Goal: Transaction & Acquisition: Purchase product/service

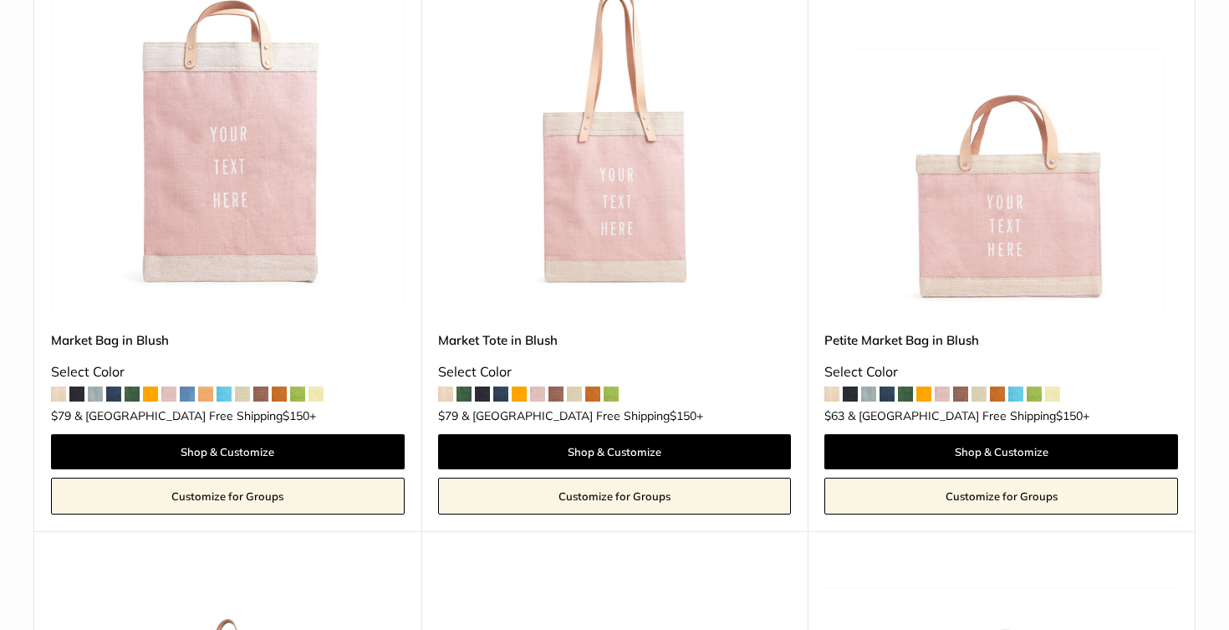
scroll to position [320, 0]
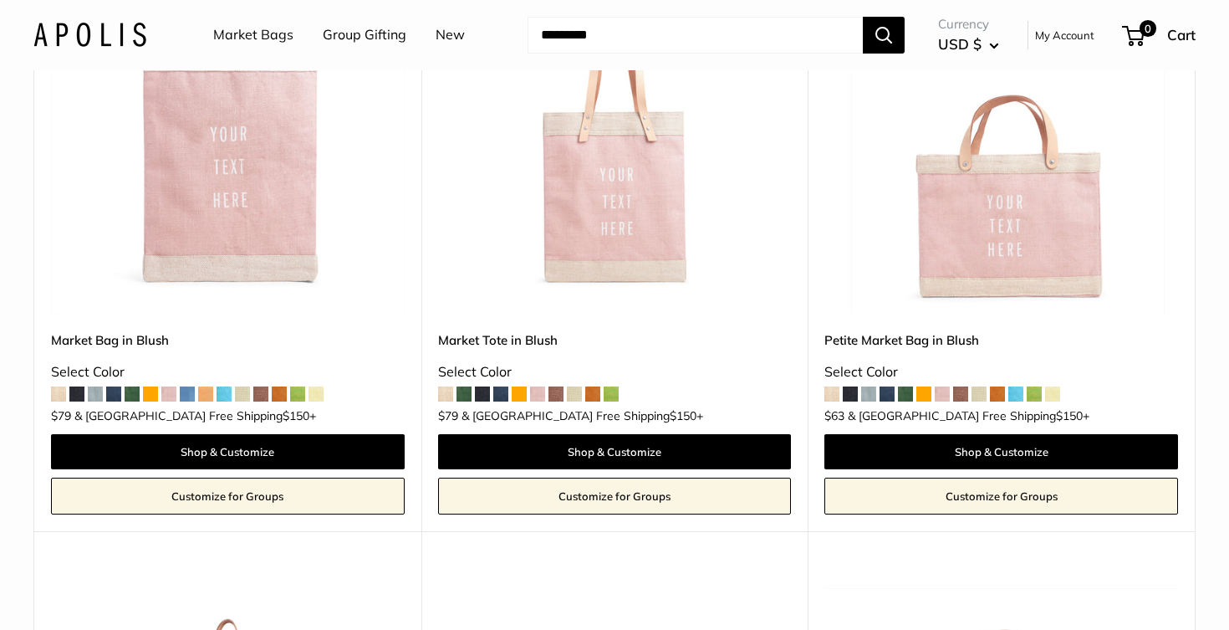
click at [0, 0] on img at bounding box center [0, 0] width 0 height 0
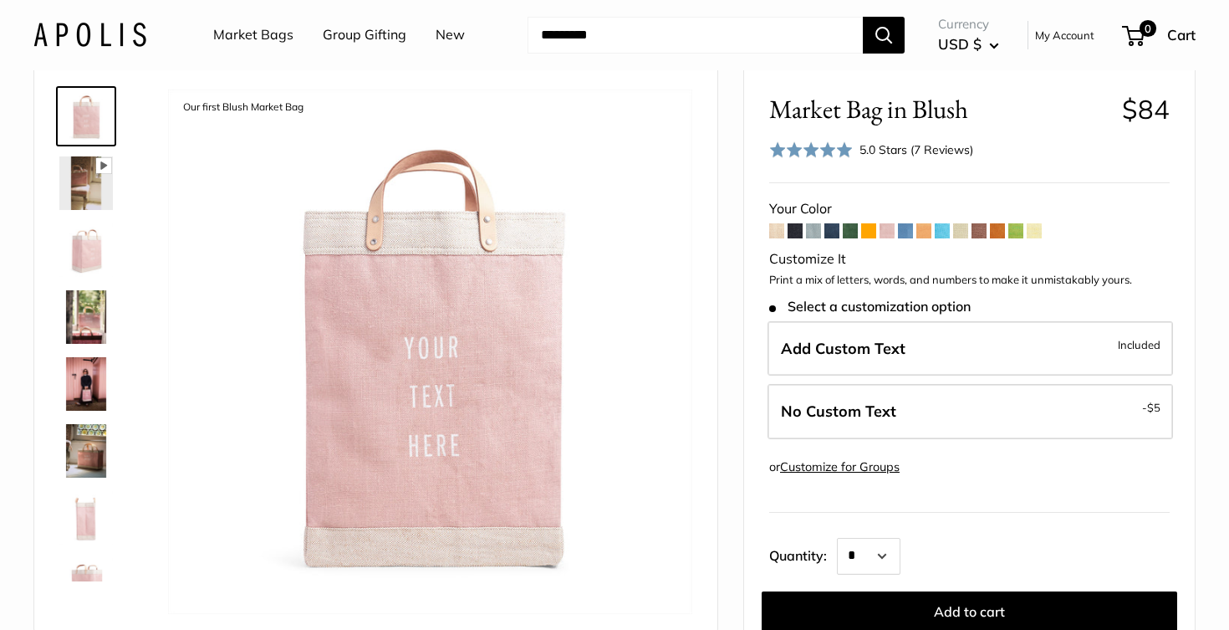
scroll to position [95, 0]
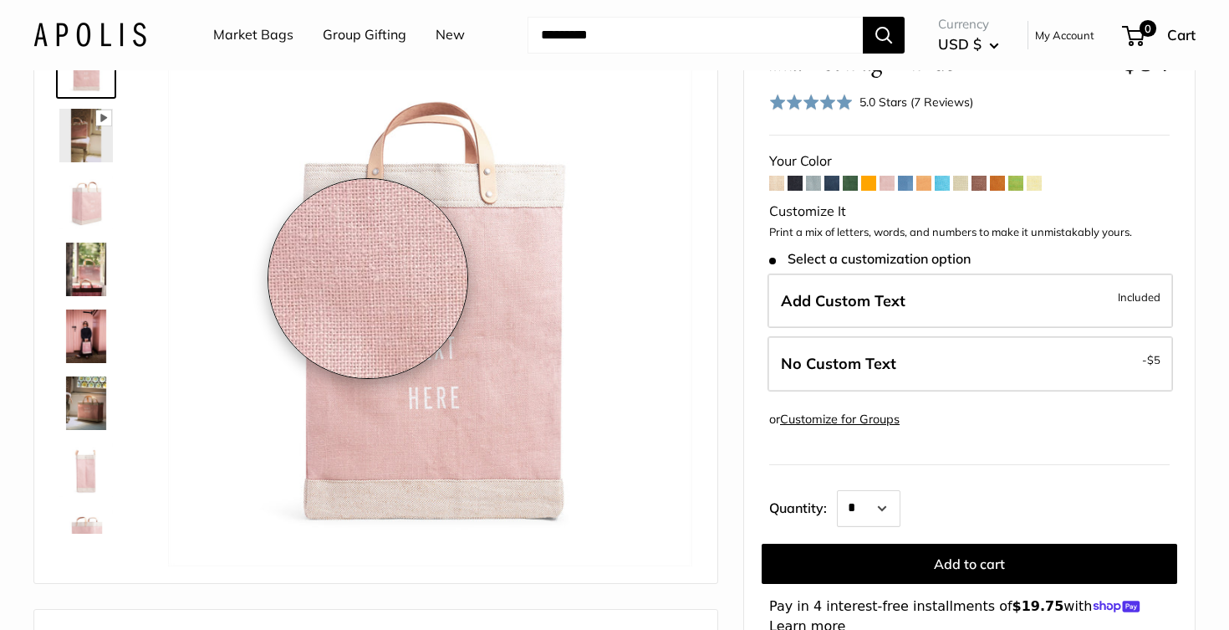
click at [368, 278] on img at bounding box center [430, 304] width 524 height 524
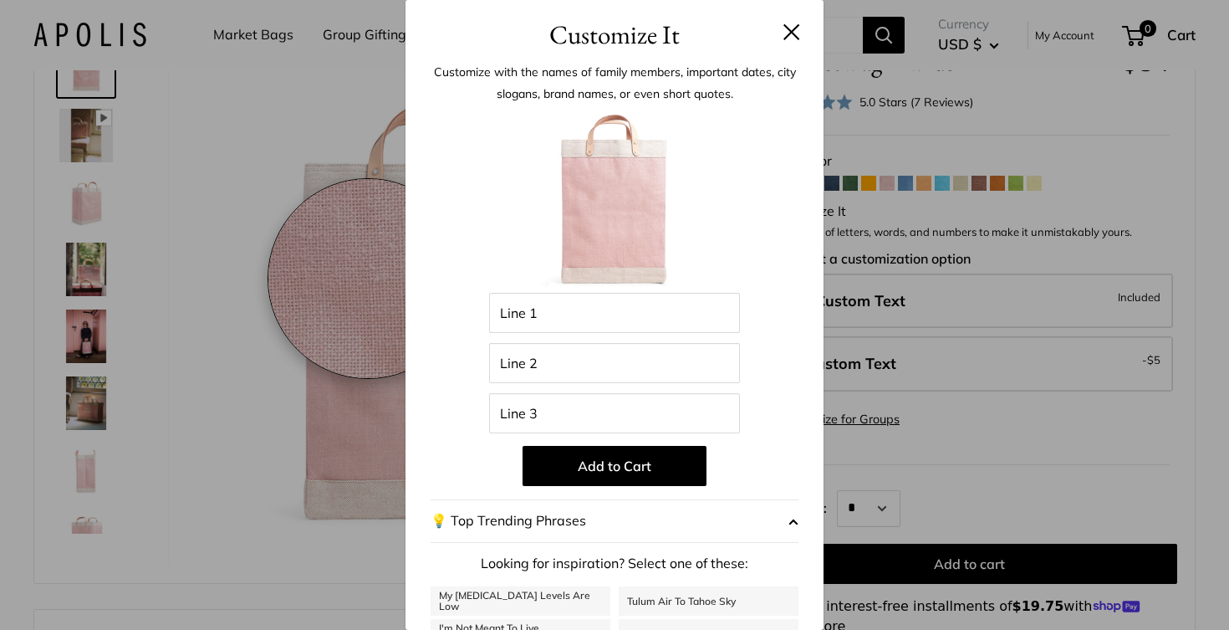
scroll to position [140, 0]
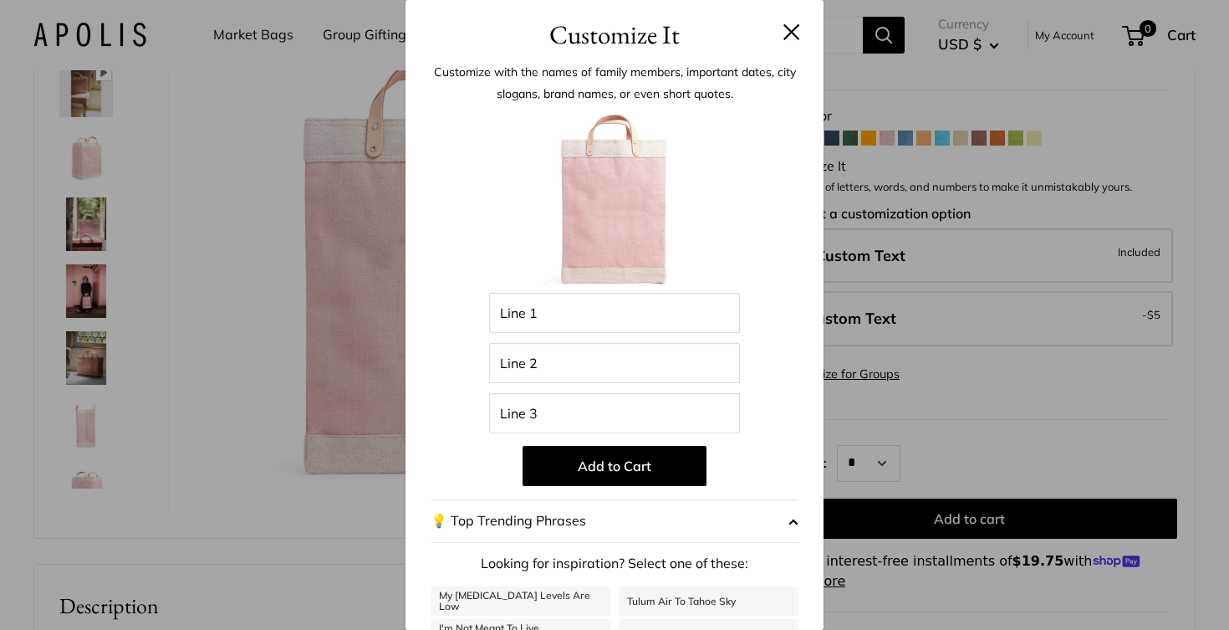
click at [790, 22] on h3 "Customize It" at bounding box center [615, 34] width 368 height 39
click at [792, 30] on button at bounding box center [791, 31] width 17 height 17
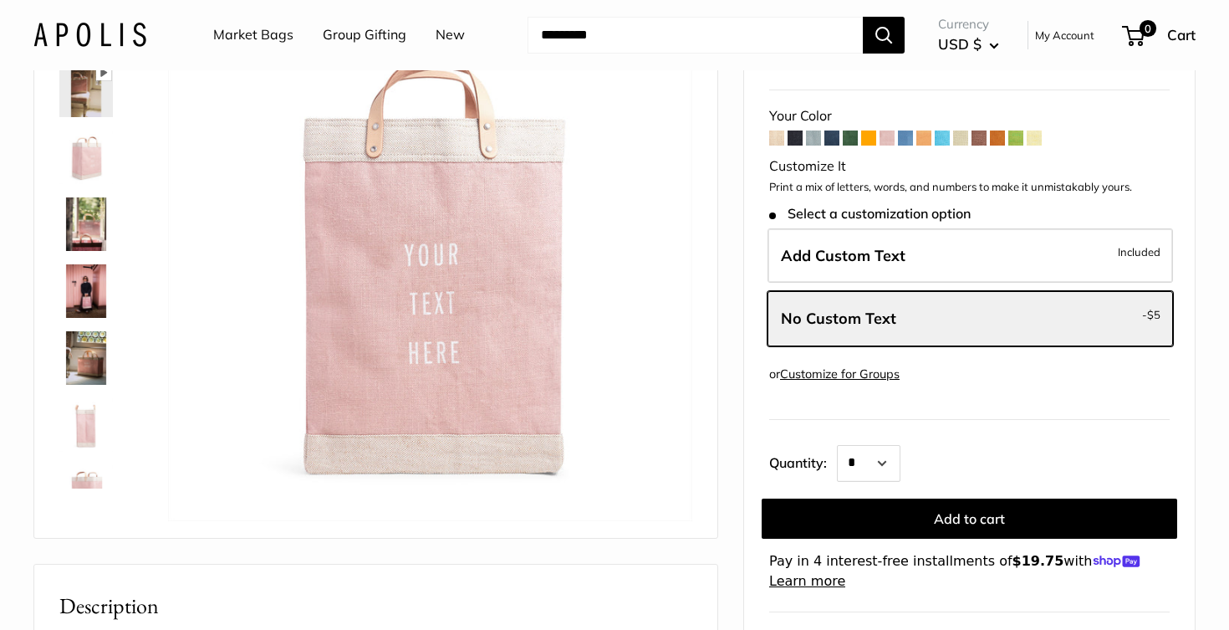
click at [778, 139] on span at bounding box center [776, 137] width 15 height 15
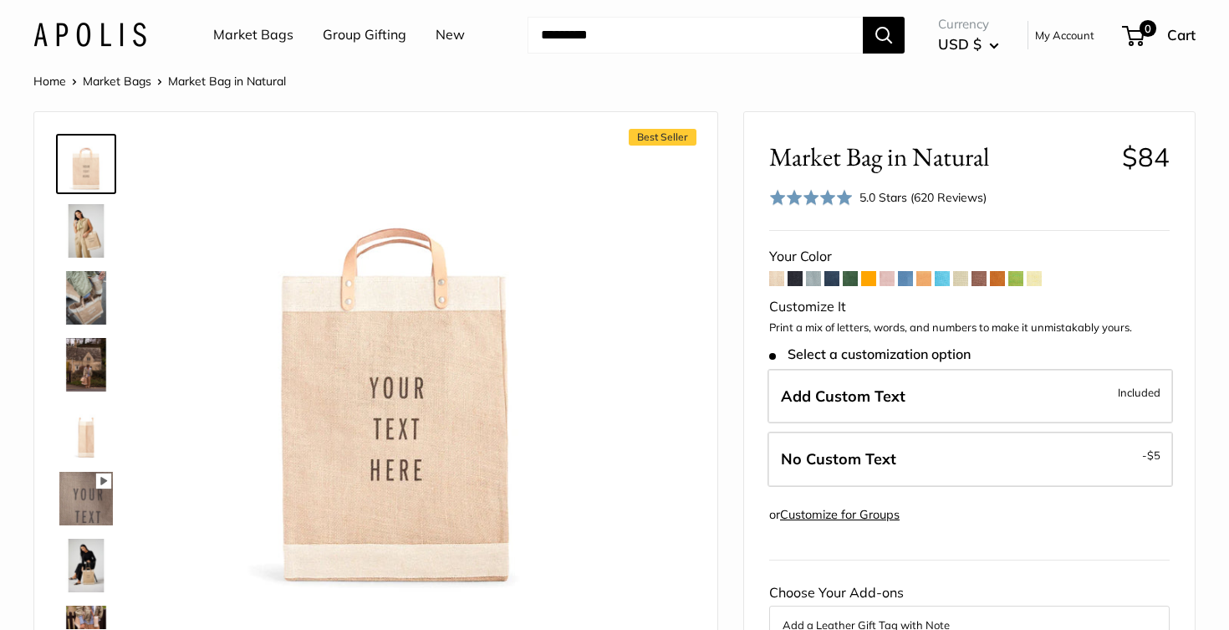
click at [889, 278] on span at bounding box center [886, 278] width 15 height 15
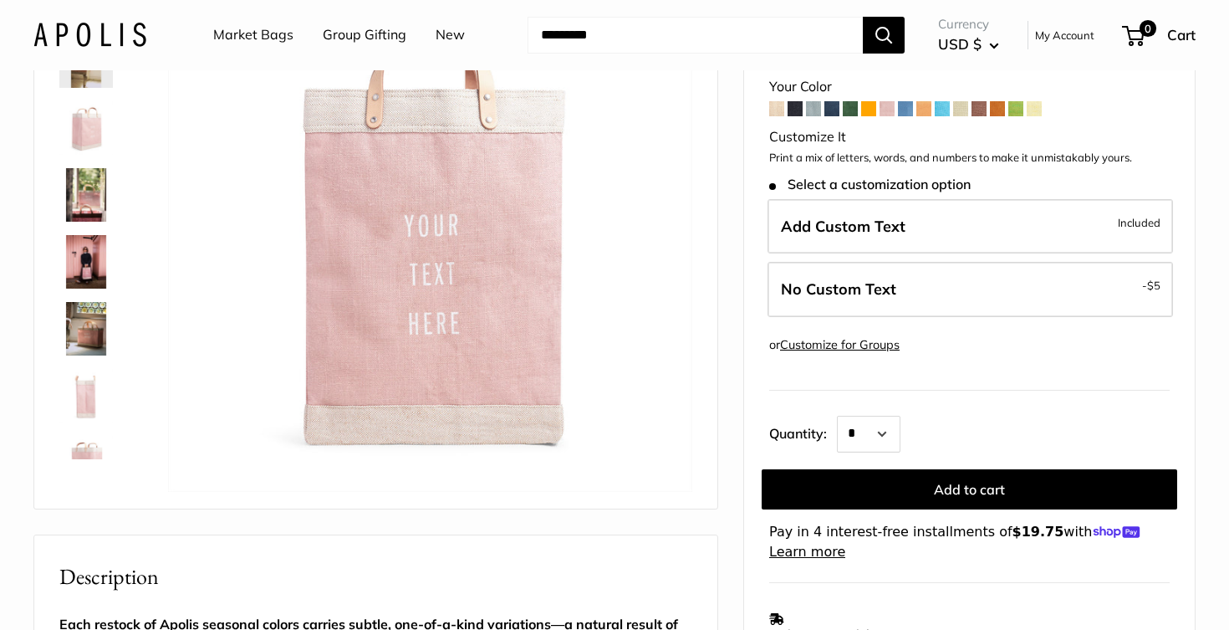
scroll to position [191, 0]
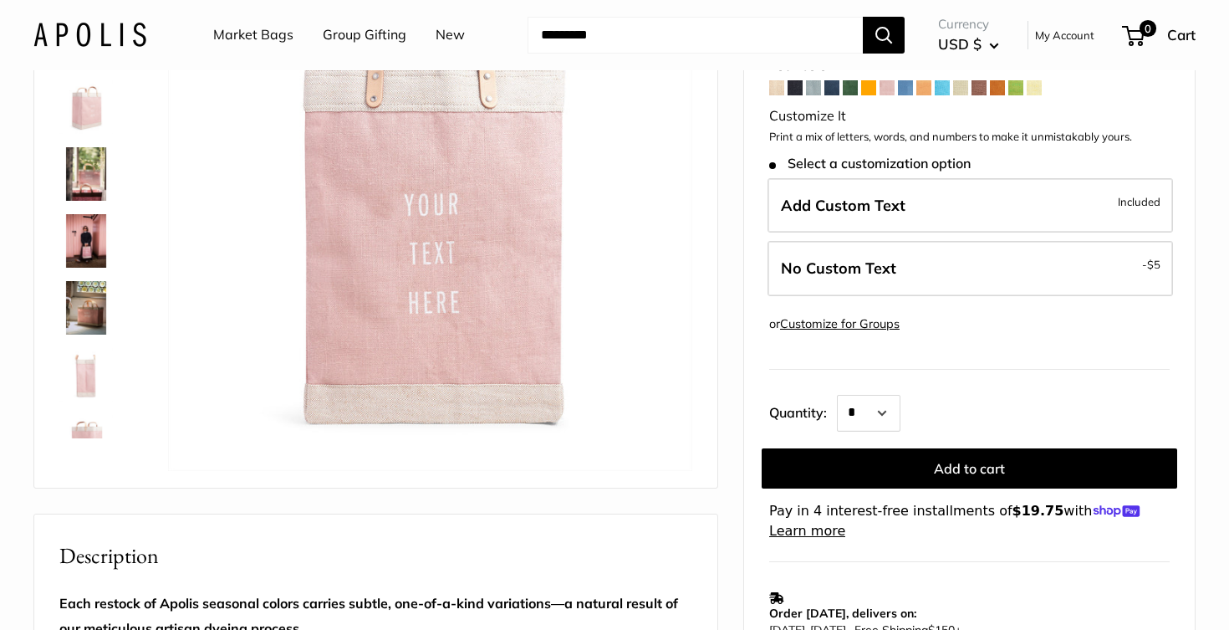
click at [84, 231] on img at bounding box center [86, 241] width 54 height 54
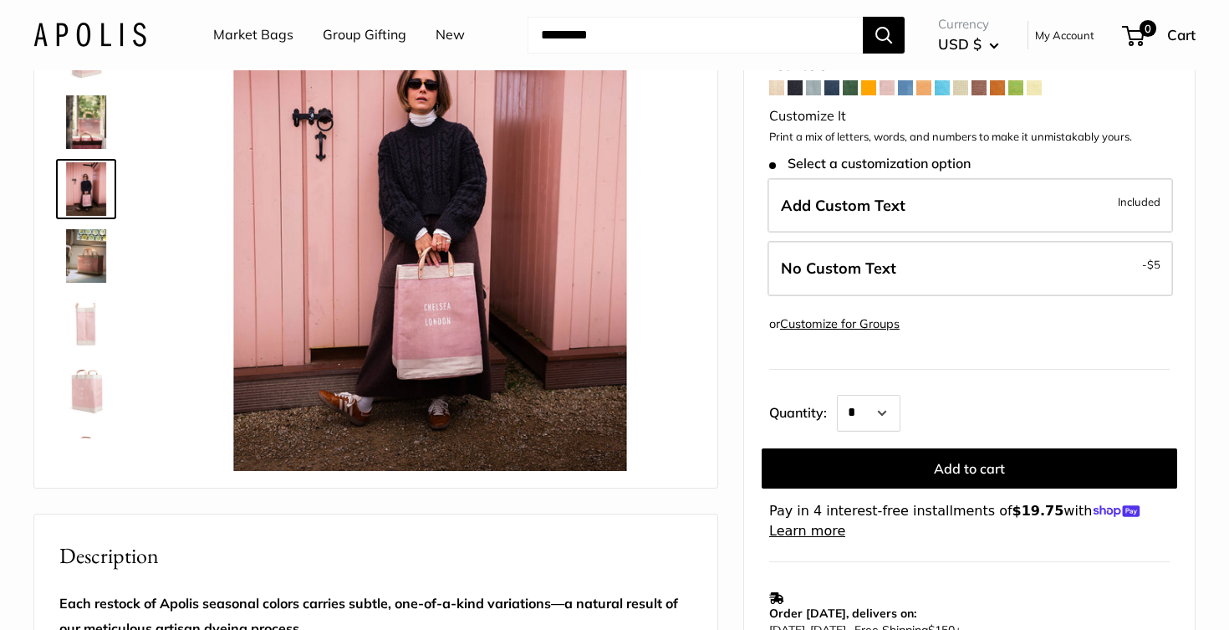
click at [88, 300] on img at bounding box center [86, 323] width 54 height 54
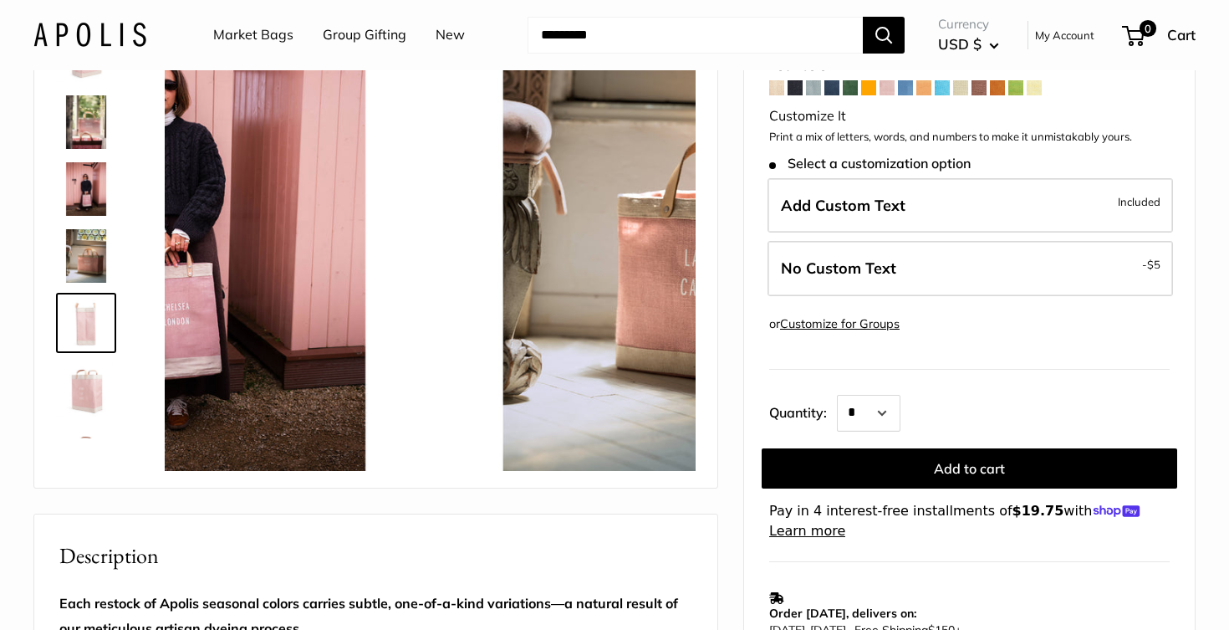
scroll to position [186, 0]
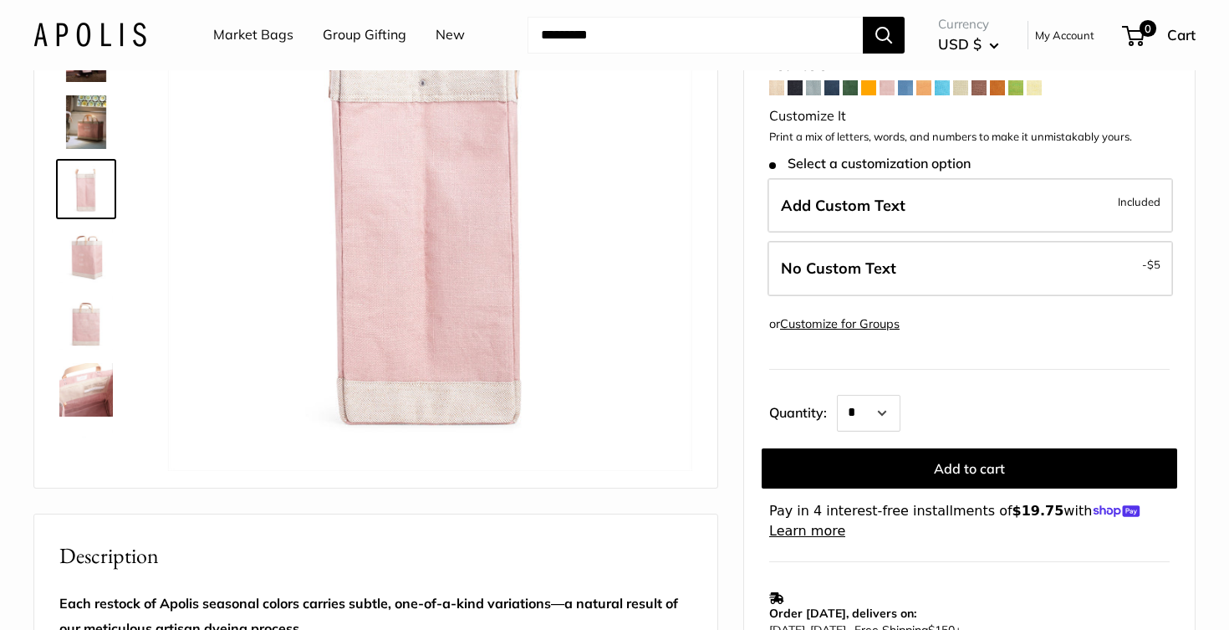
click at [92, 387] on img at bounding box center [86, 390] width 54 height 54
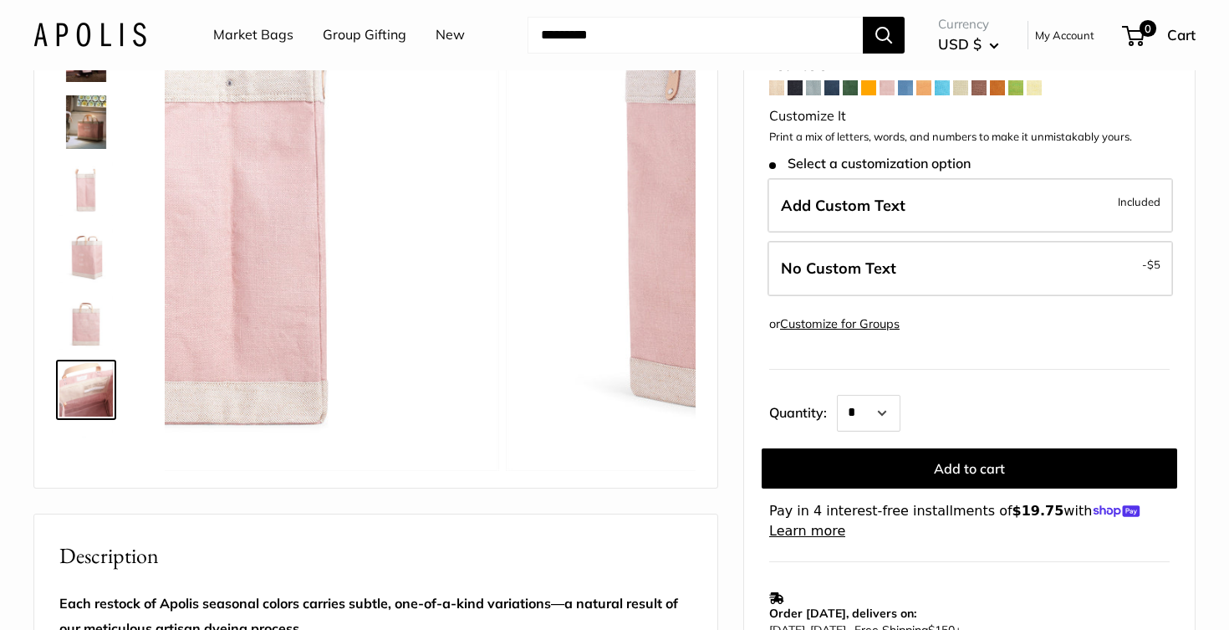
scroll to position [308, 0]
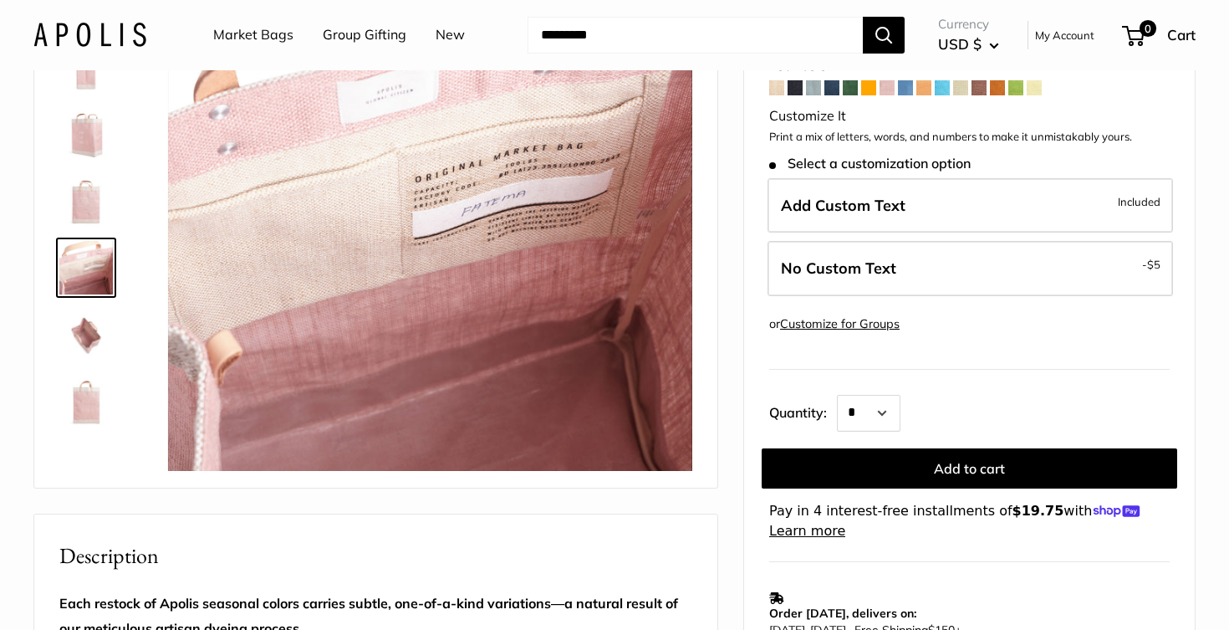
click at [90, 76] on img at bounding box center [86, 67] width 54 height 54
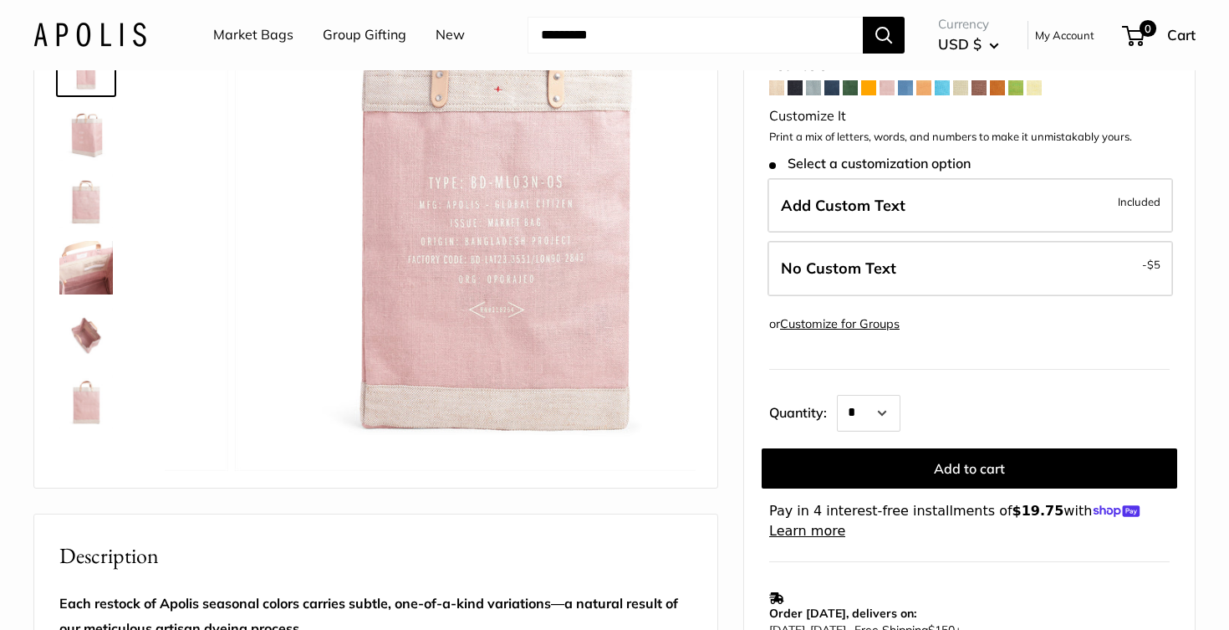
scroll to position [186, 0]
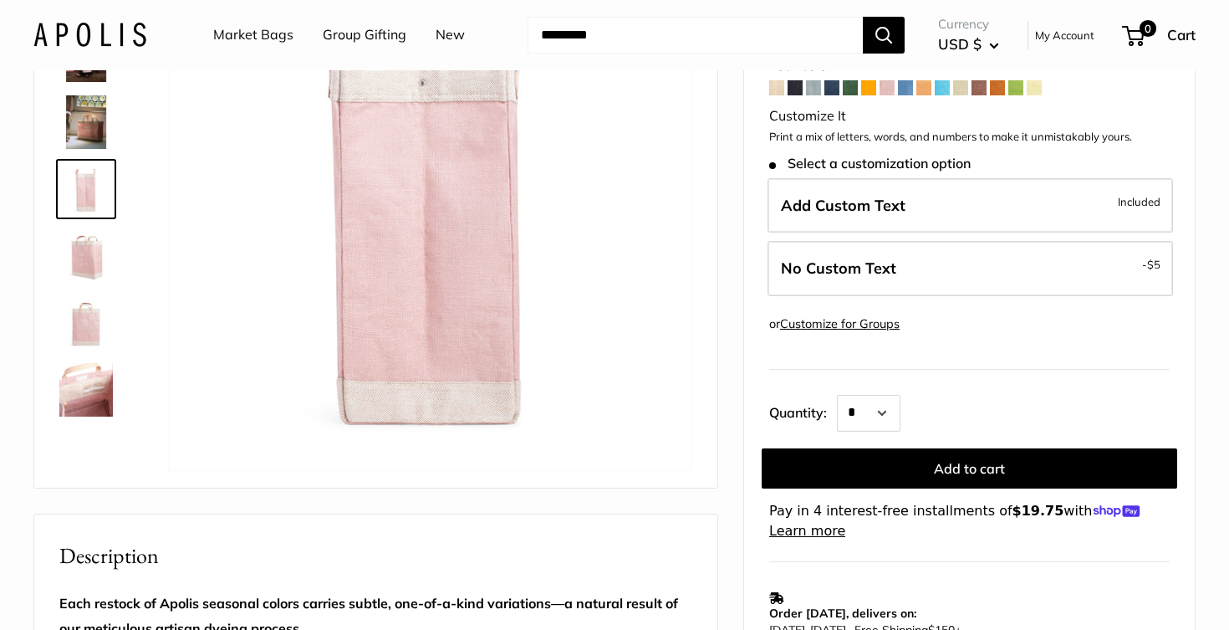
click at [89, 129] on img at bounding box center [86, 122] width 54 height 54
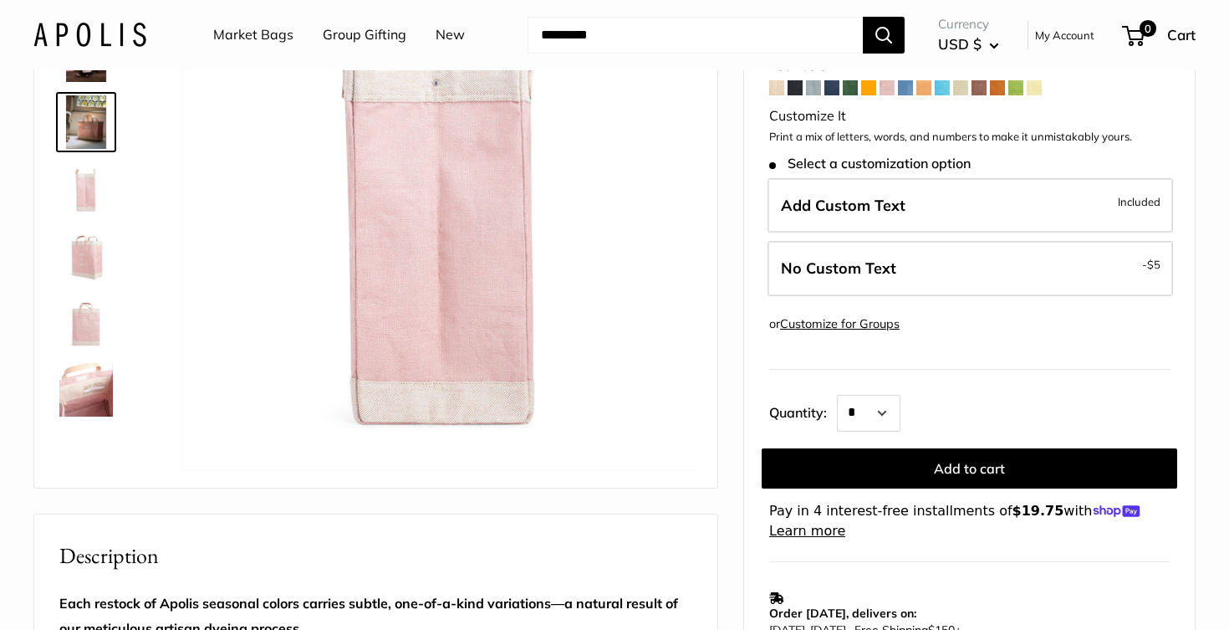
scroll to position [119, 0]
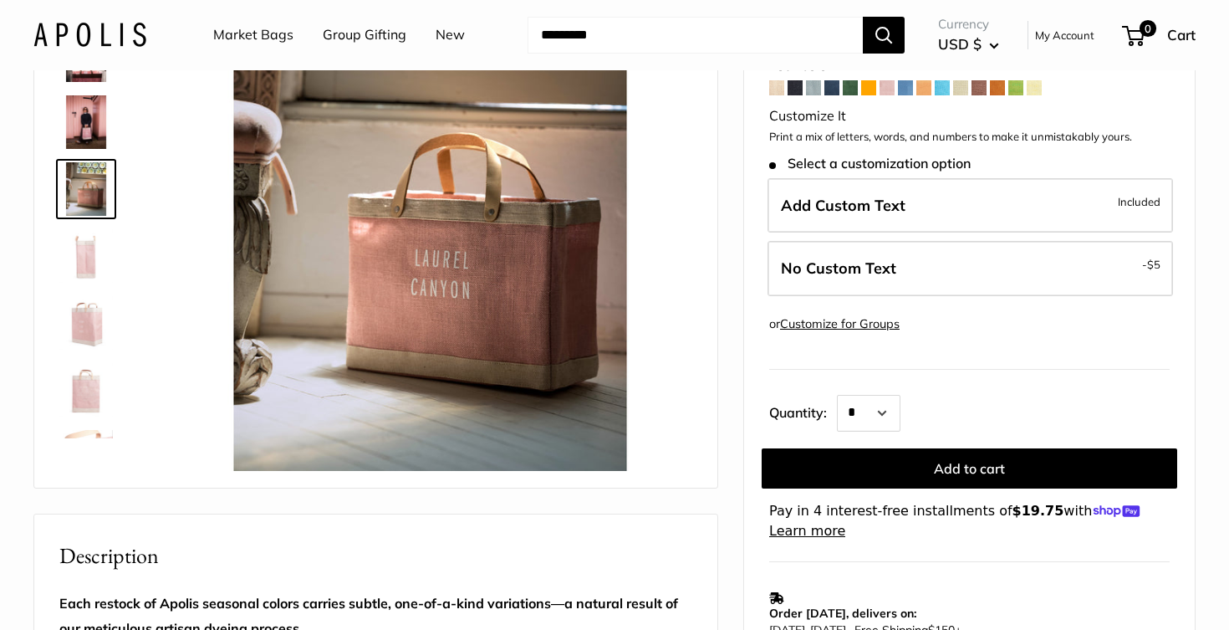
click at [89, 186] on img at bounding box center [86, 189] width 54 height 54
click at [87, 245] on img at bounding box center [86, 256] width 54 height 54
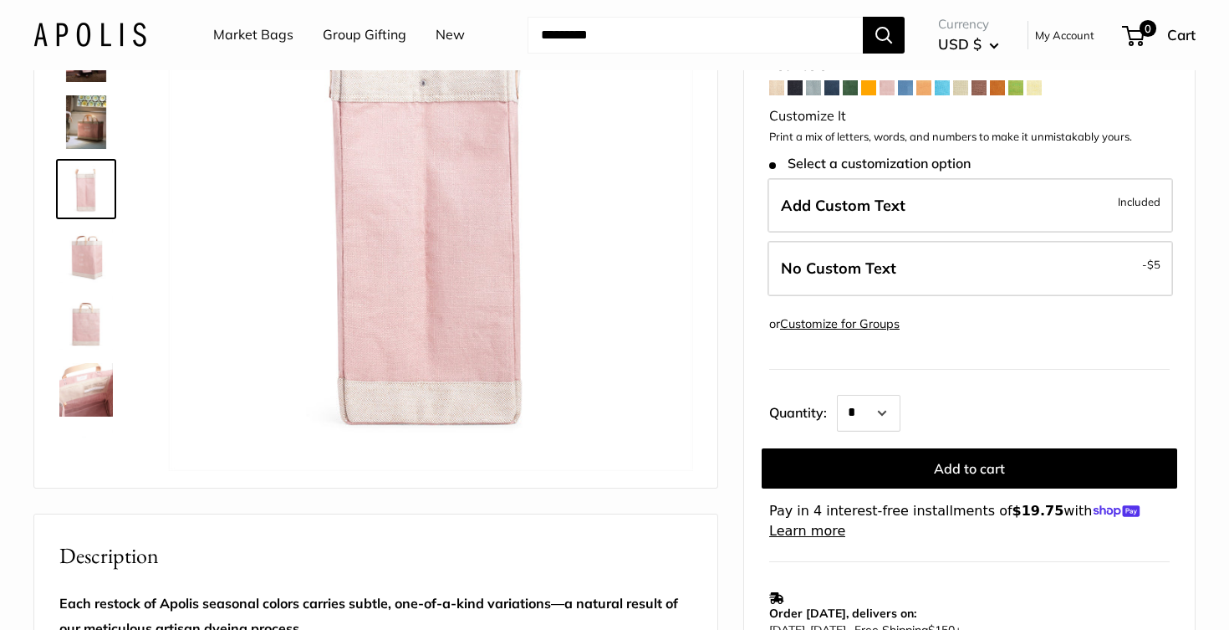
click at [90, 308] on img at bounding box center [86, 323] width 54 height 54
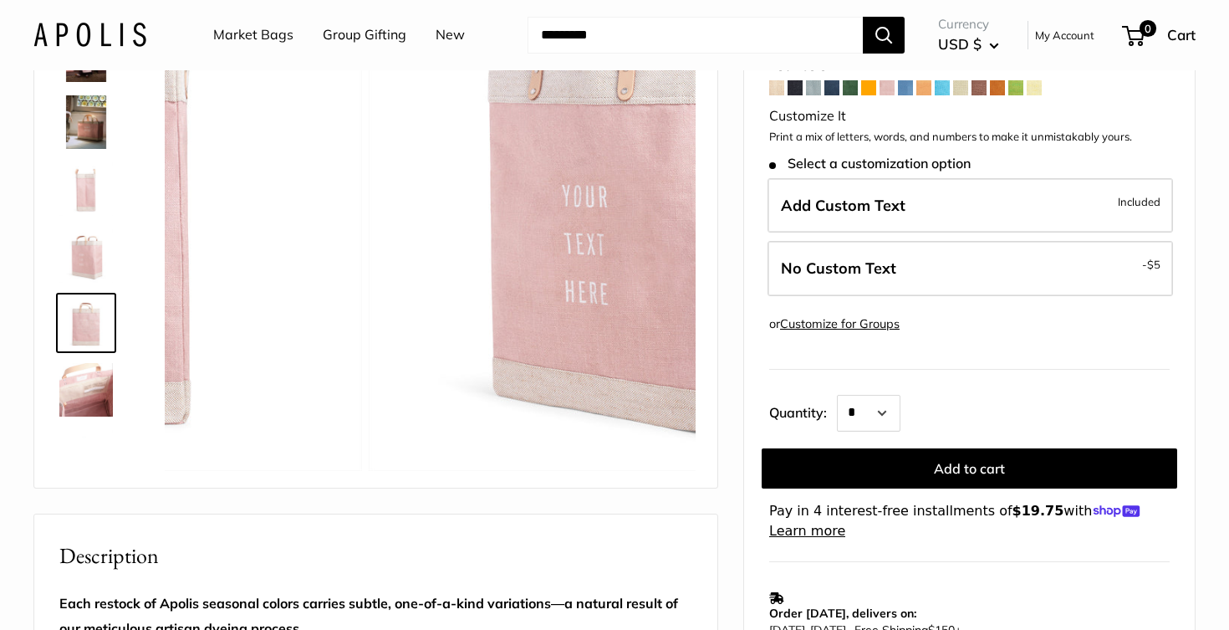
scroll to position [308, 0]
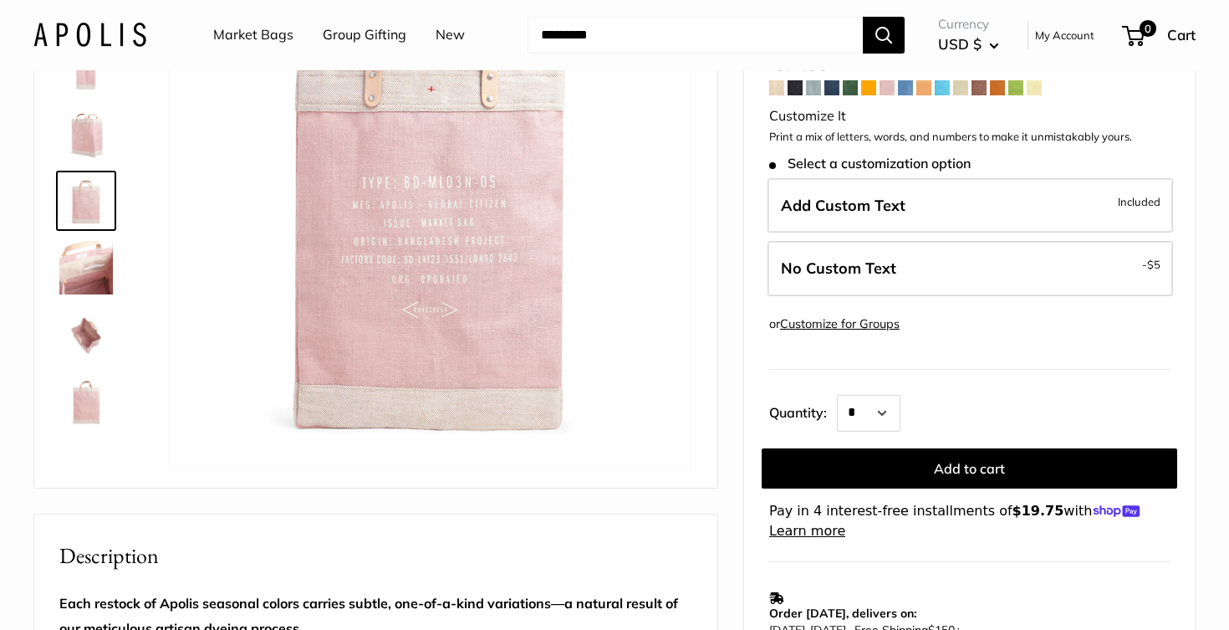
click at [99, 383] on img at bounding box center [86, 402] width 54 height 54
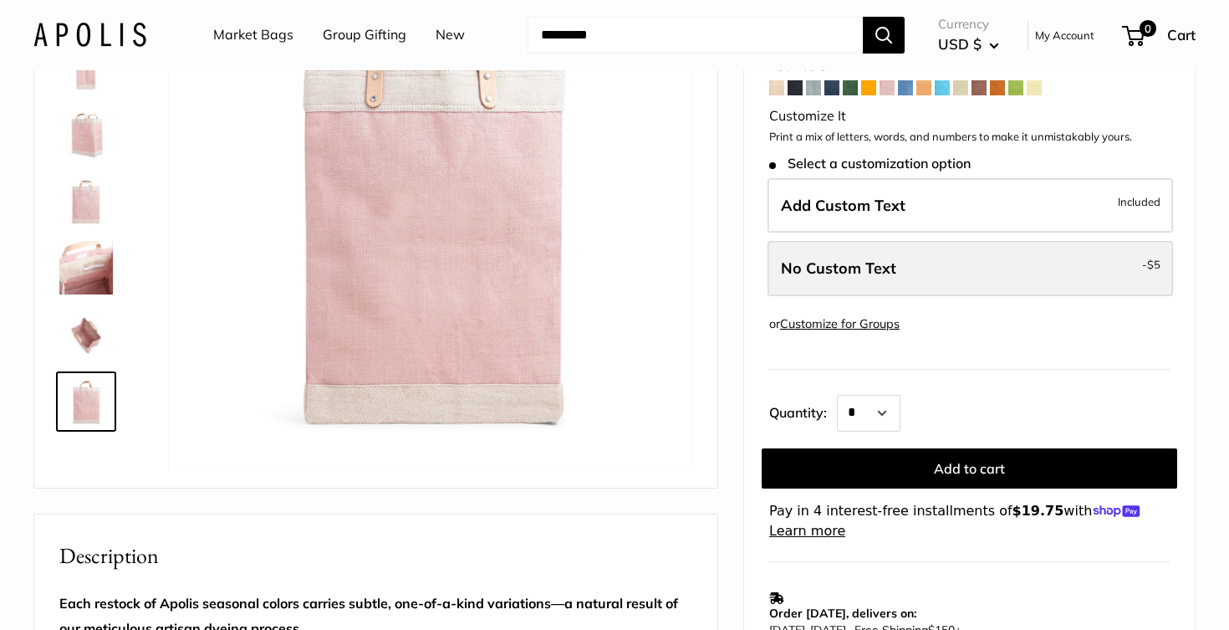
click at [934, 263] on label "No Custom Text - $5" at bounding box center [969, 268] width 405 height 55
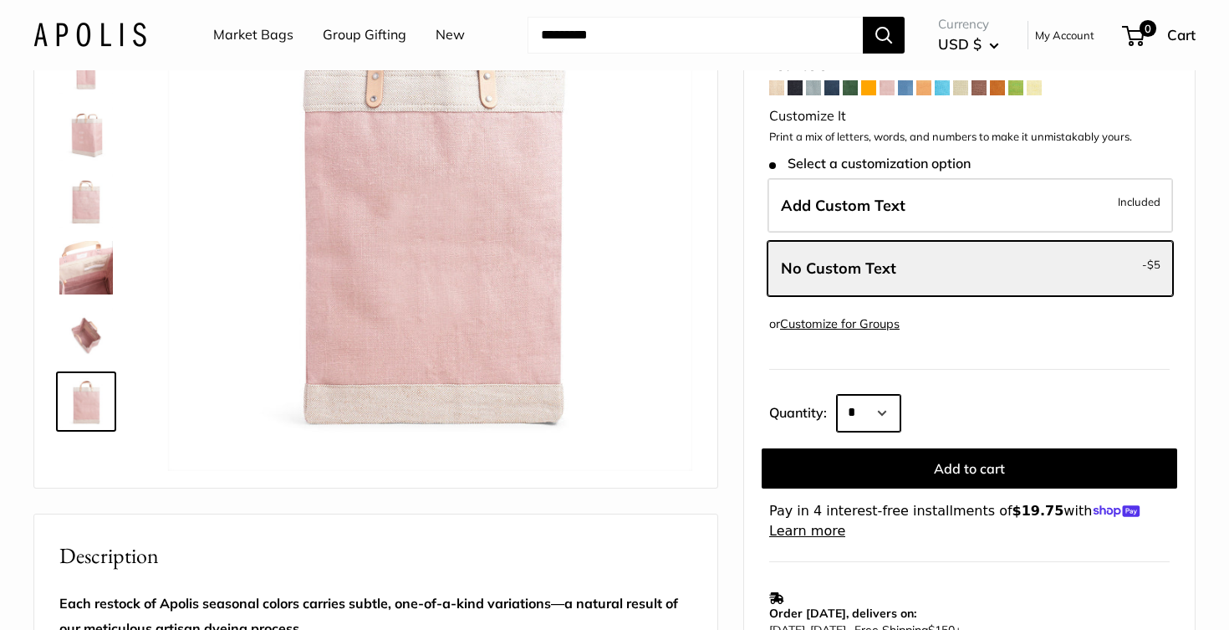
click at [892, 402] on select "* * * * * * * * * *** *** *** *** *** *** *** *** *** *** *** *** *** *** *** *…" at bounding box center [869, 413] width 64 height 37
select select "*"
click at [104, 394] on img at bounding box center [86, 402] width 54 height 54
click at [91, 77] on img at bounding box center [86, 67] width 54 height 54
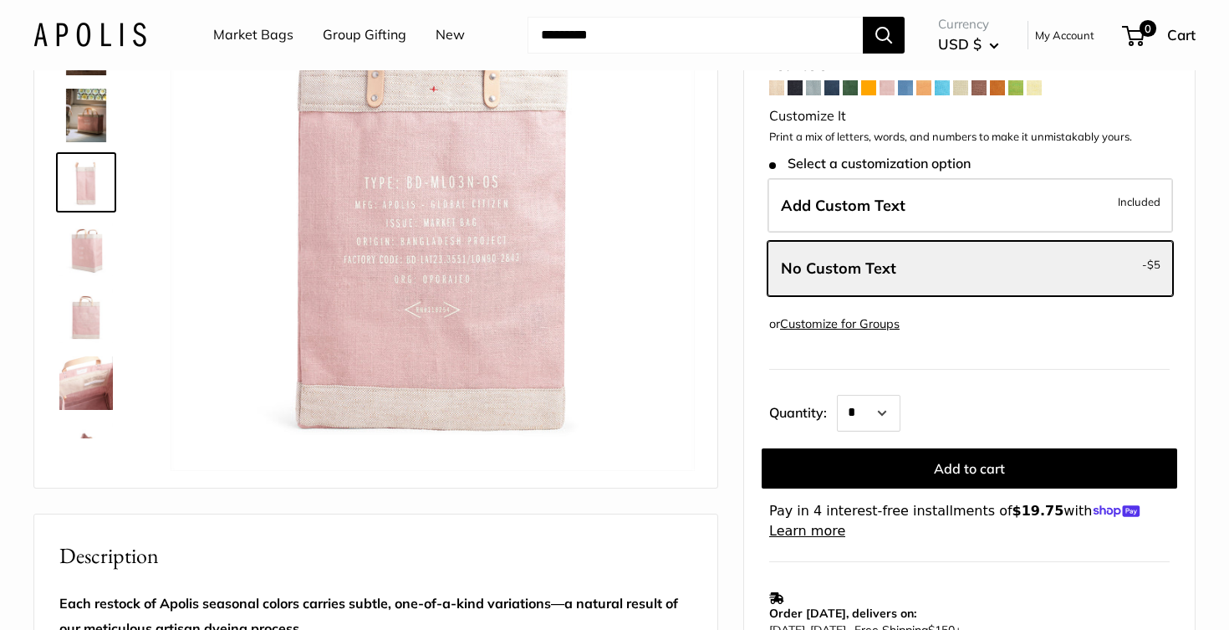
scroll to position [186, 0]
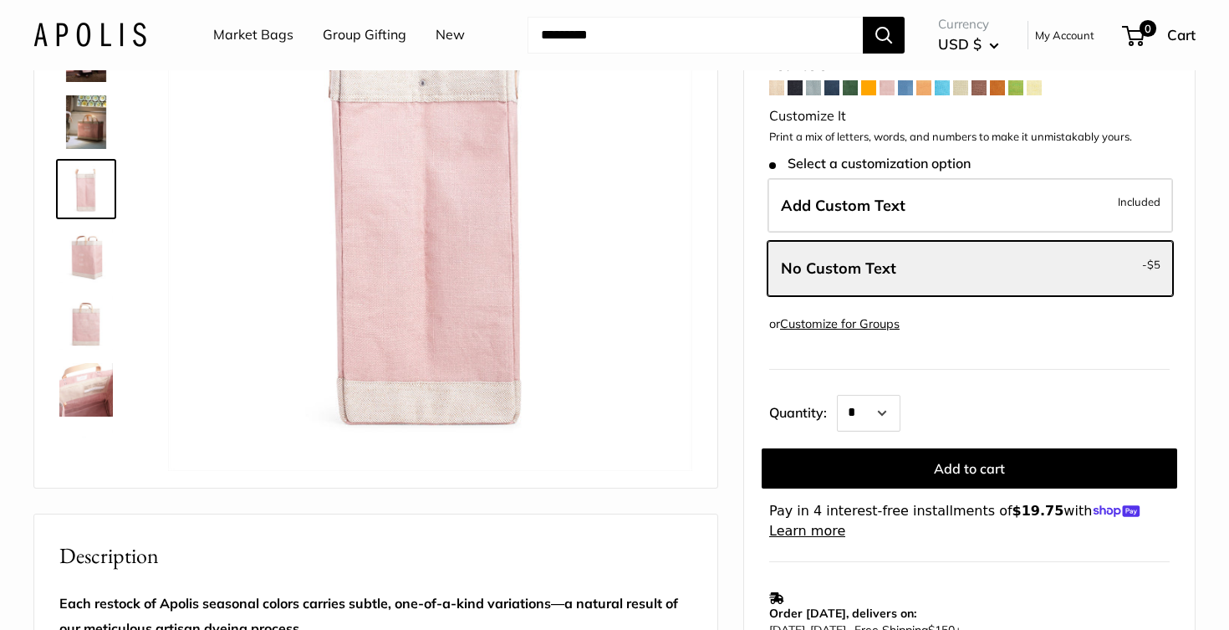
click at [90, 129] on img at bounding box center [86, 122] width 54 height 54
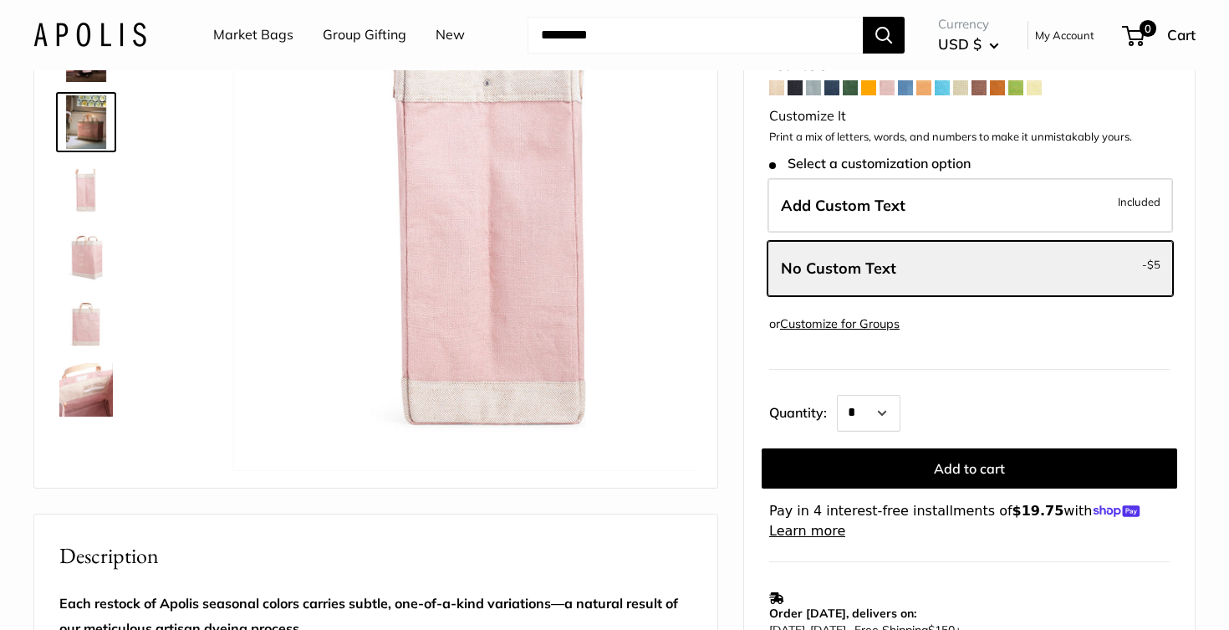
scroll to position [119, 0]
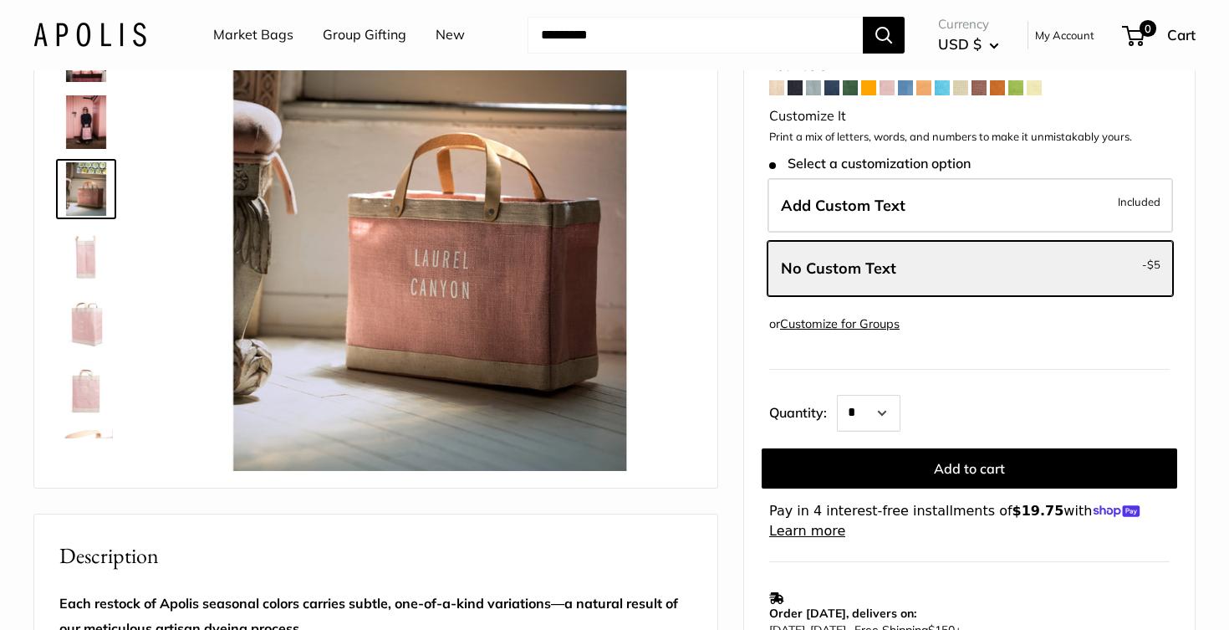
click at [95, 255] on img at bounding box center [86, 256] width 54 height 54
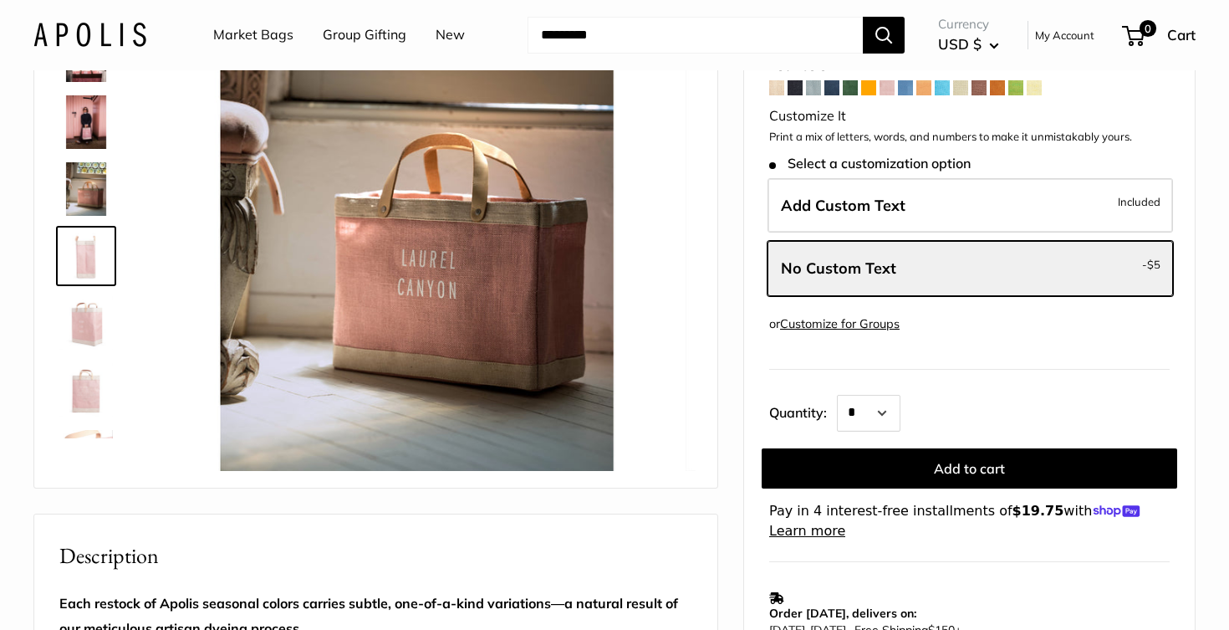
scroll to position [186, 0]
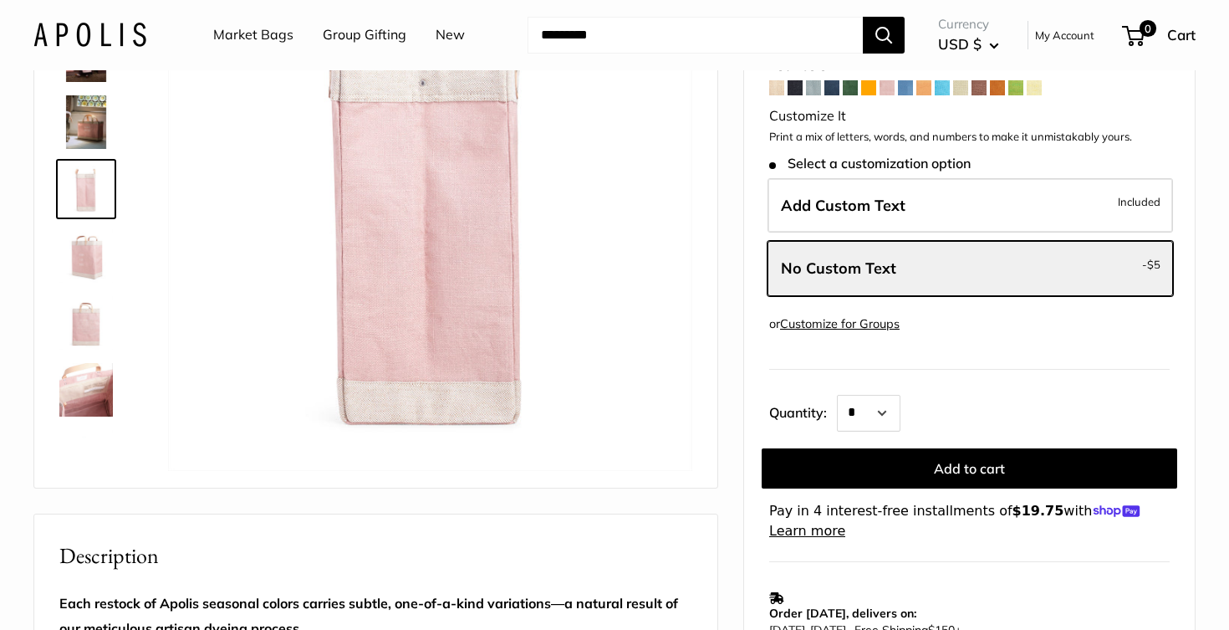
click at [94, 271] on img at bounding box center [86, 256] width 54 height 54
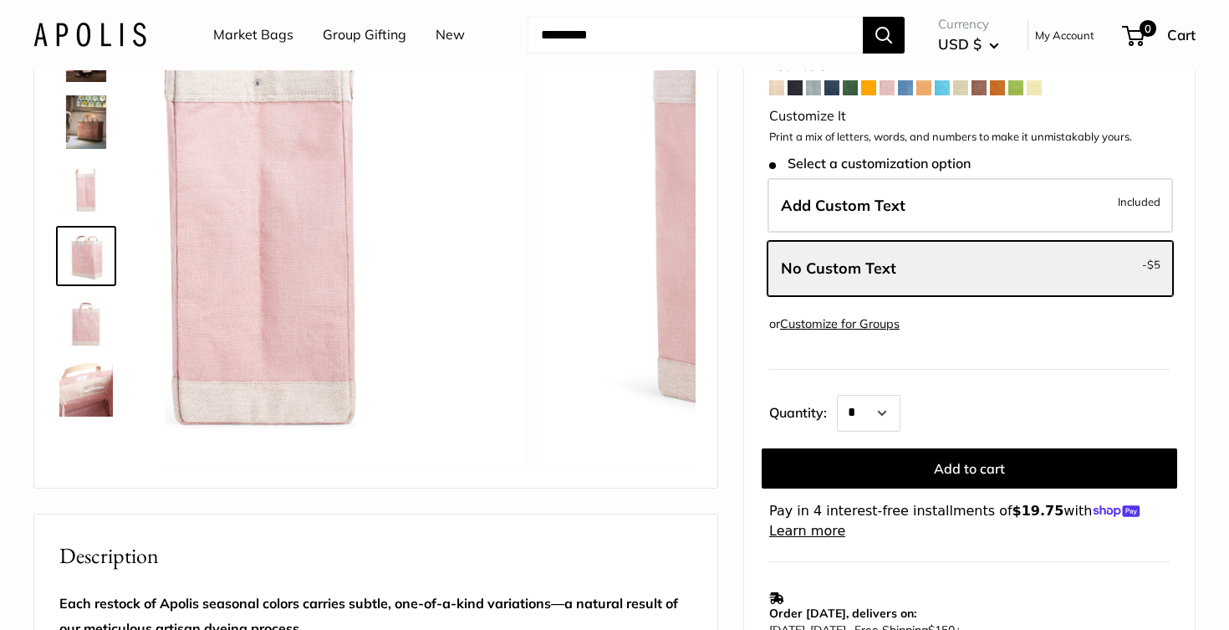
scroll to position [252, 0]
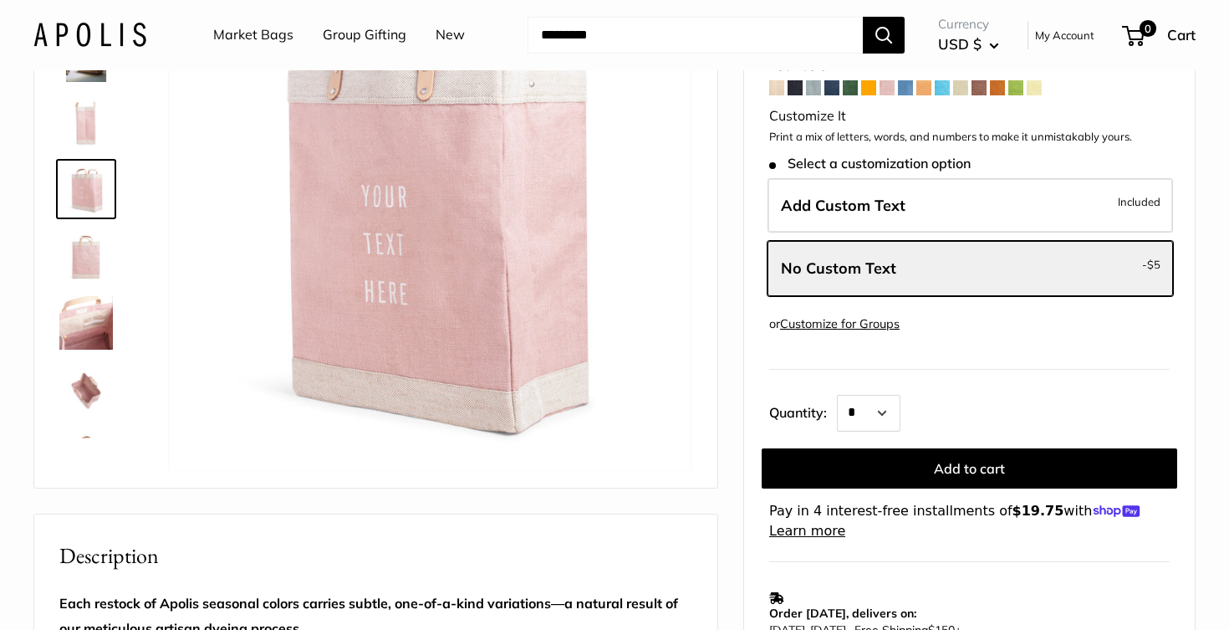
click at [89, 260] on img at bounding box center [86, 256] width 54 height 54
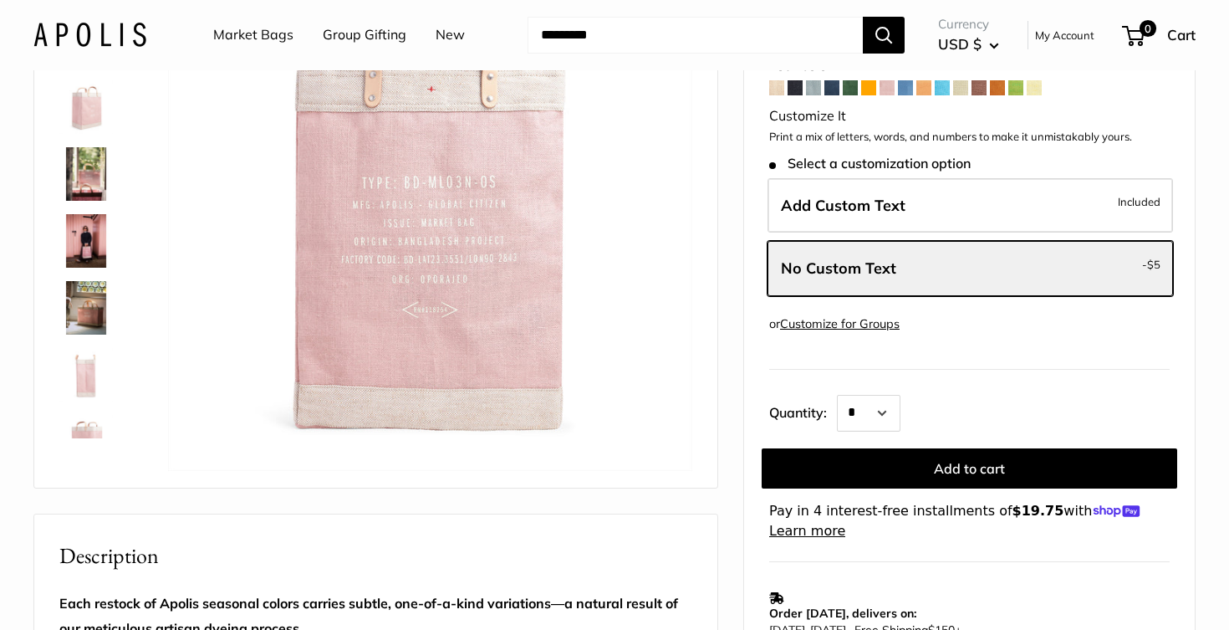
scroll to position [0, 0]
click at [78, 99] on img at bounding box center [86, 107] width 54 height 54
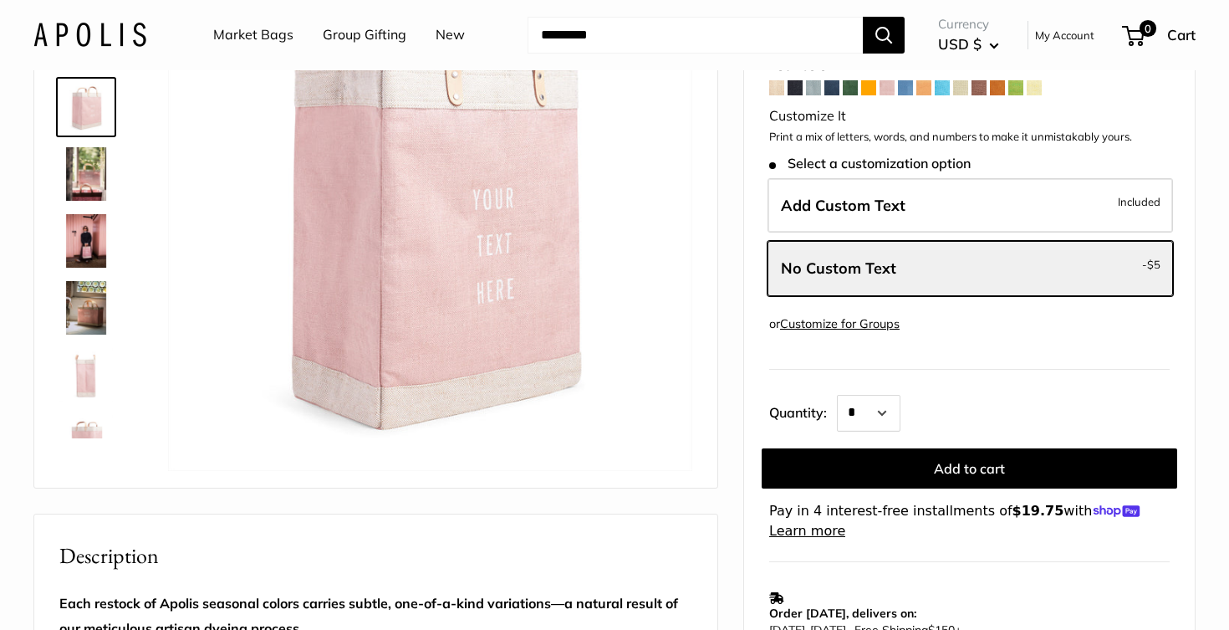
click at [86, 166] on img at bounding box center [86, 174] width 54 height 54
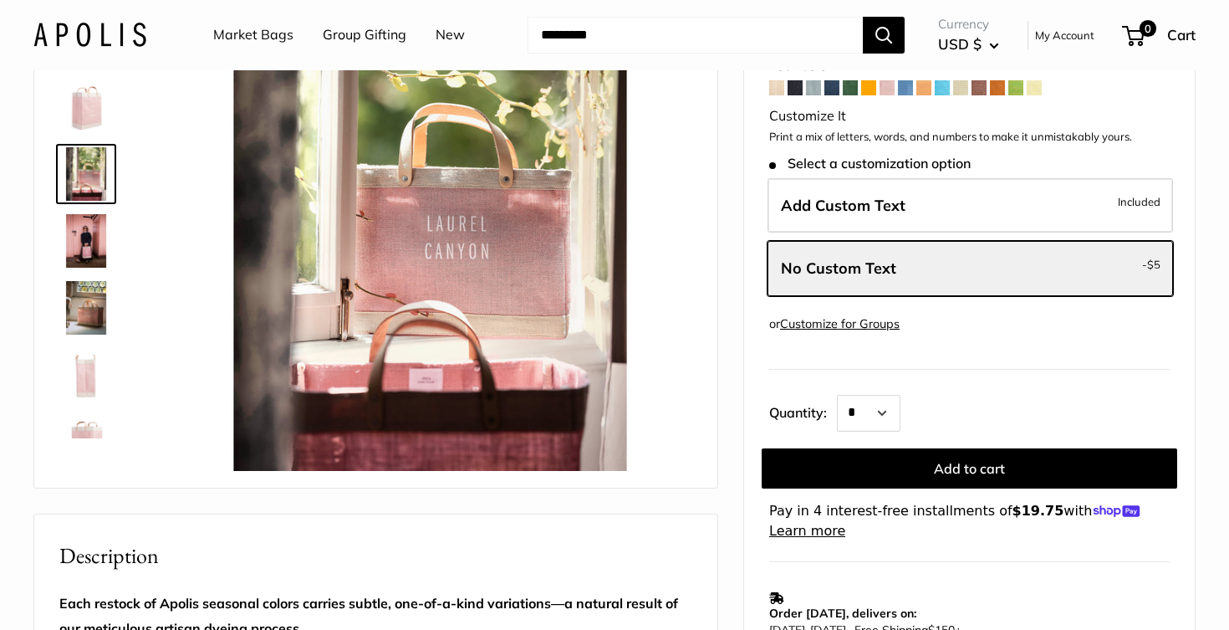
click at [89, 226] on img at bounding box center [86, 241] width 54 height 54
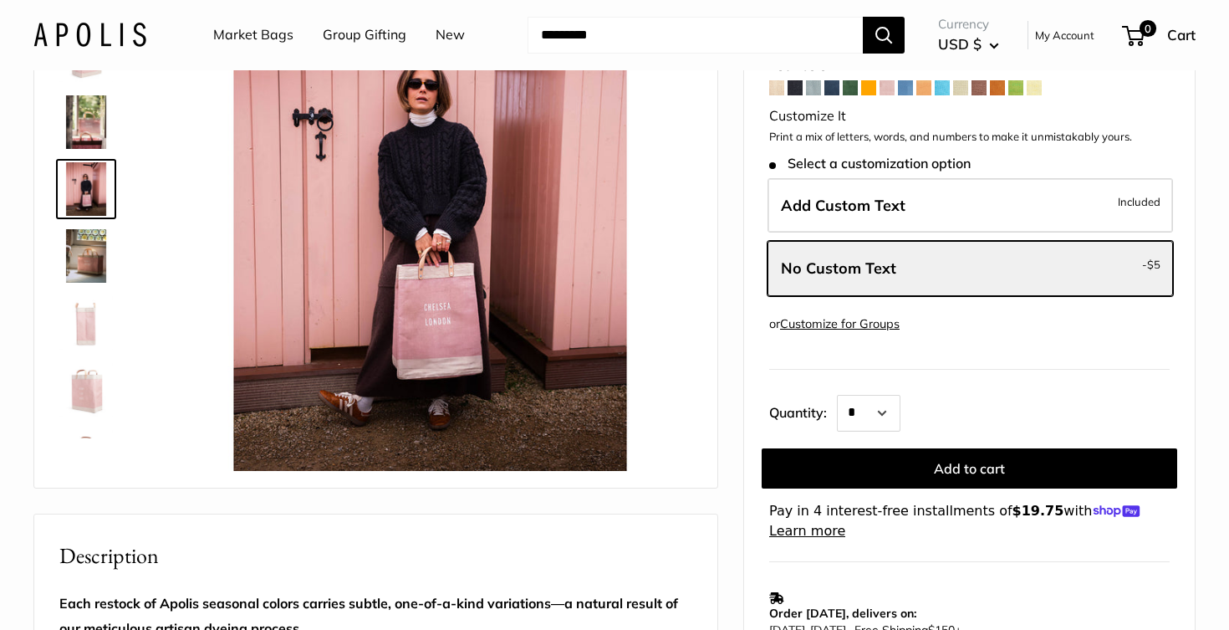
click at [93, 267] on img at bounding box center [86, 256] width 54 height 54
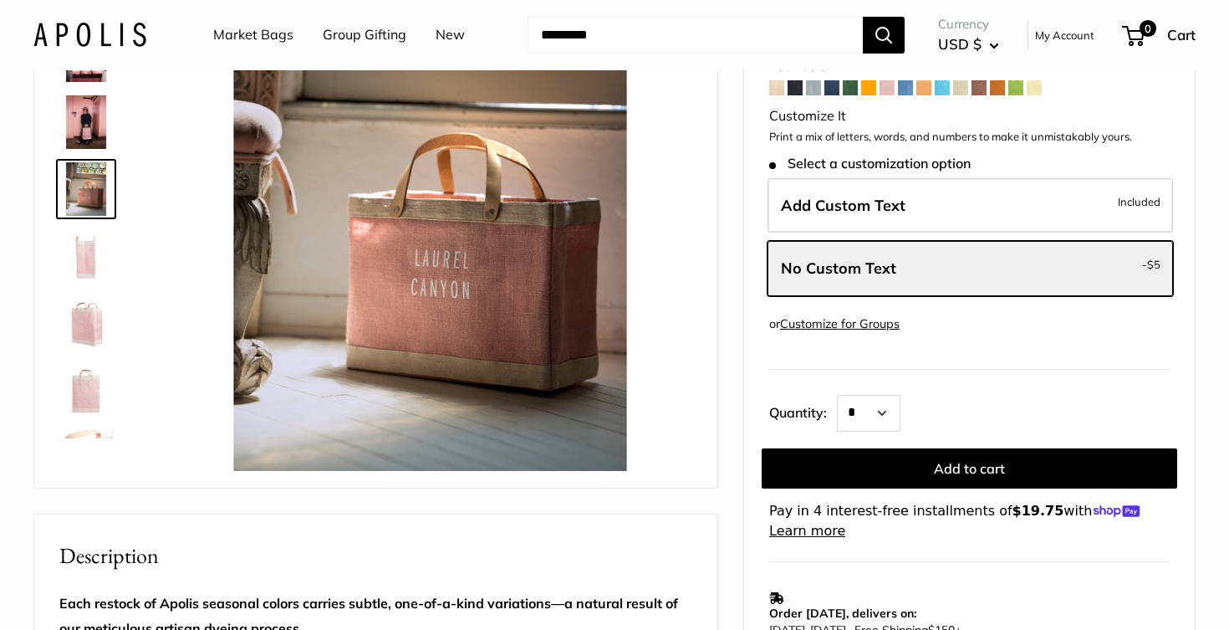
click at [98, 303] on img at bounding box center [86, 323] width 54 height 54
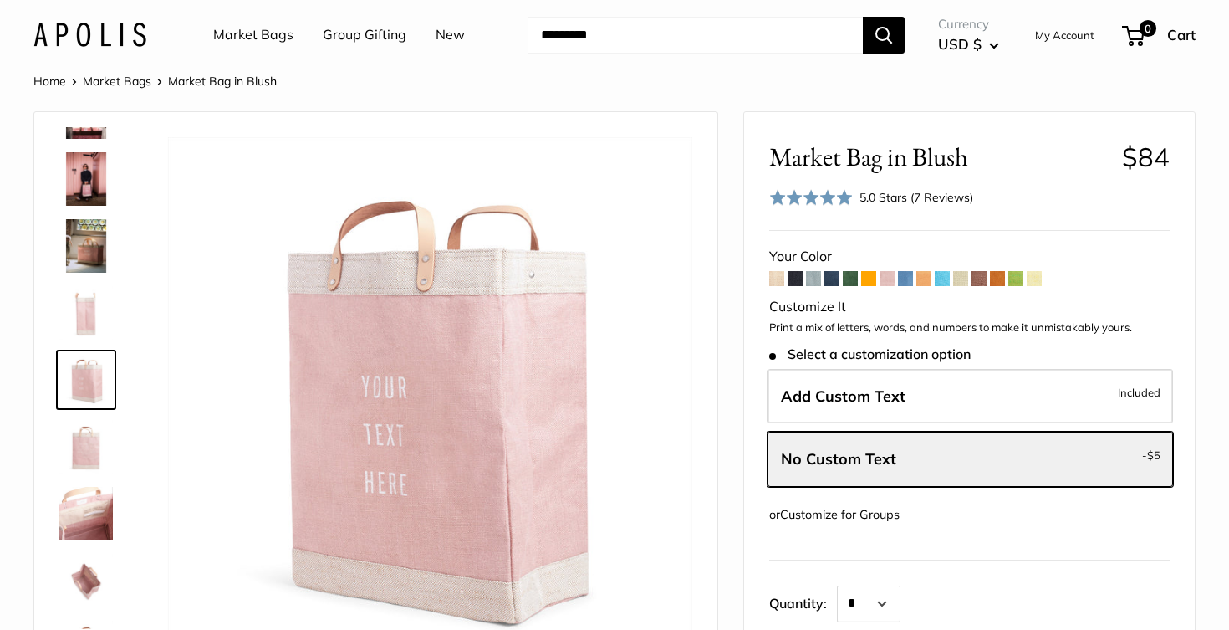
scroll to position [0, 0]
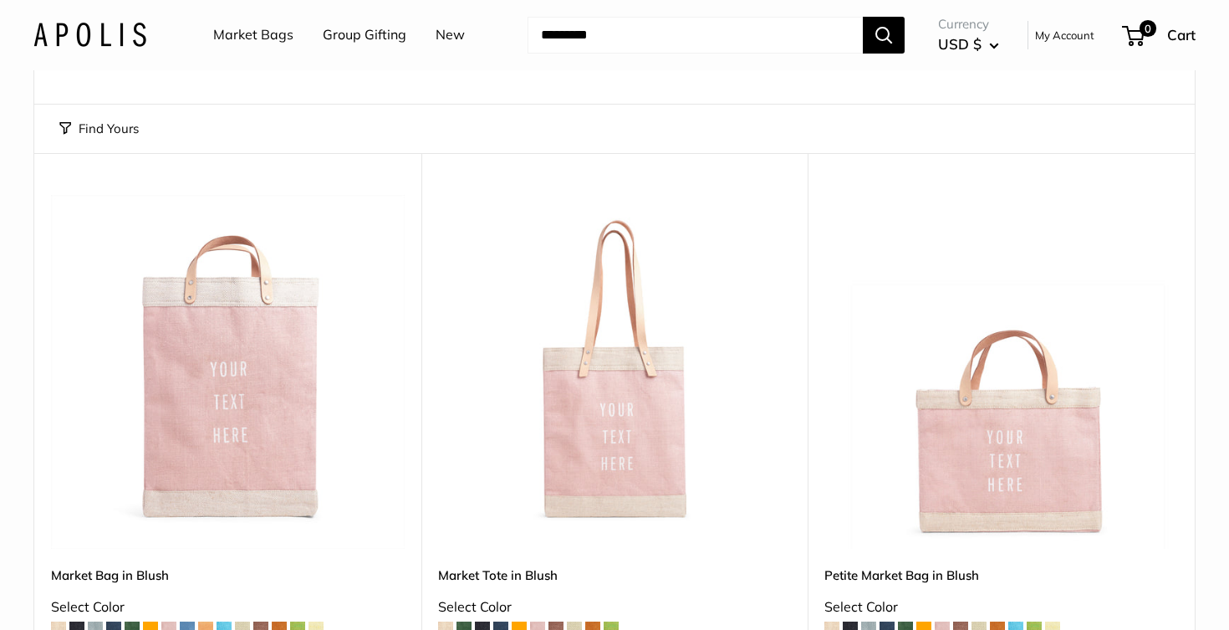
scroll to position [176, 0]
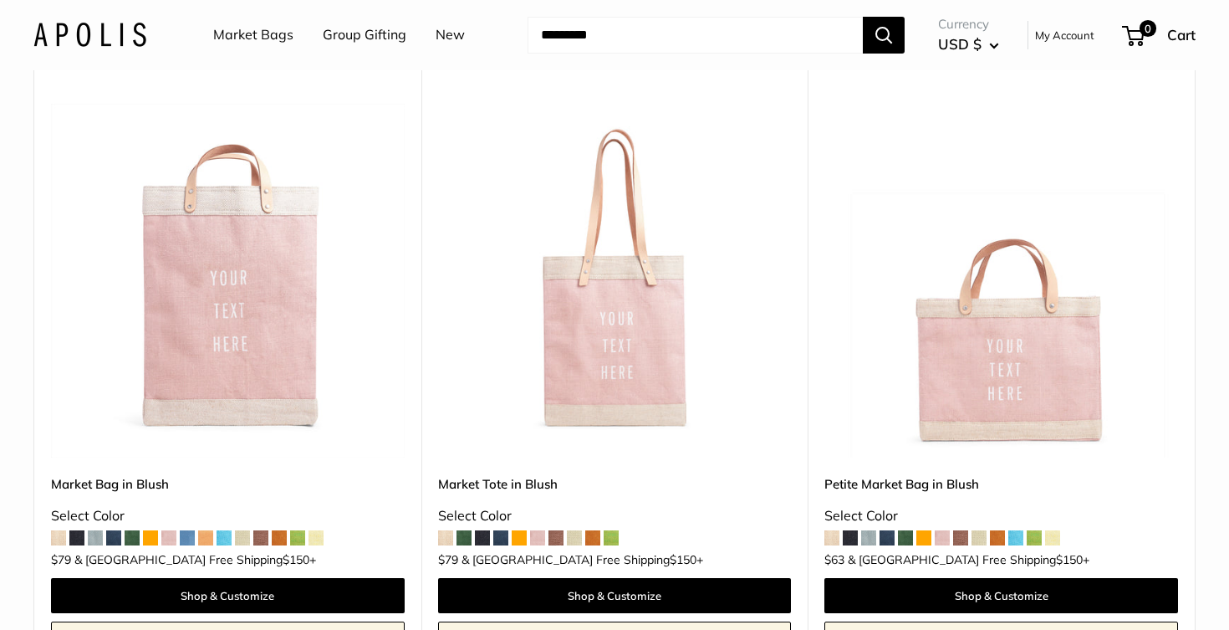
click at [0, 0] on img at bounding box center [0, 0] width 0 height 0
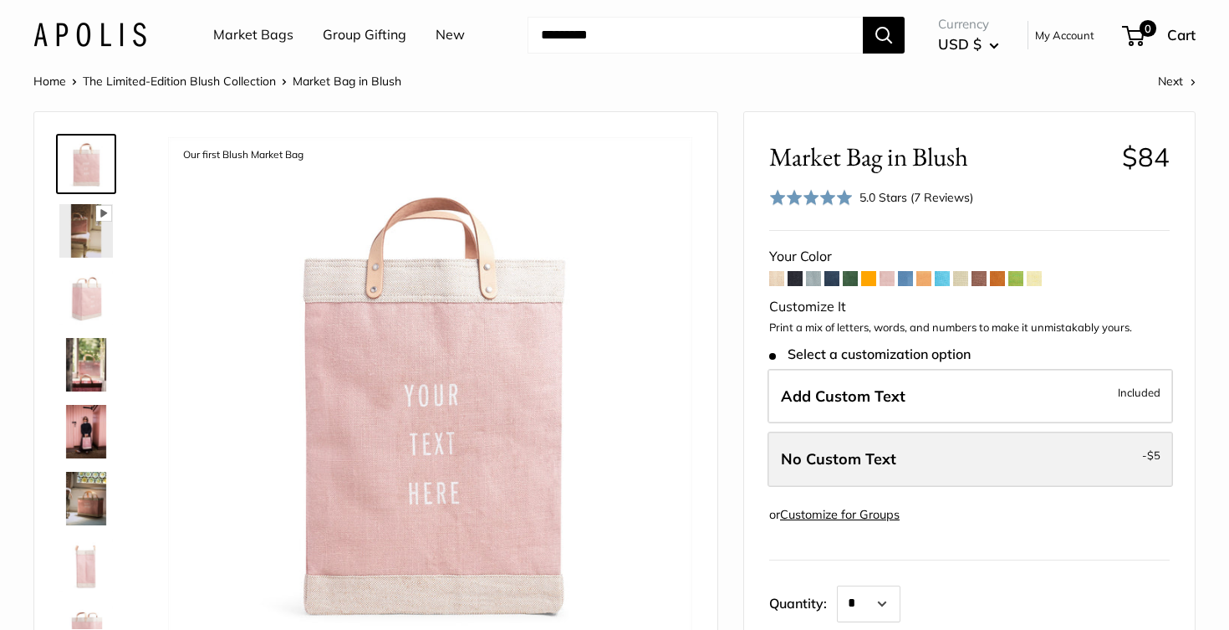
click at [864, 453] on span "No Custom Text" at bounding box center [838, 458] width 115 height 19
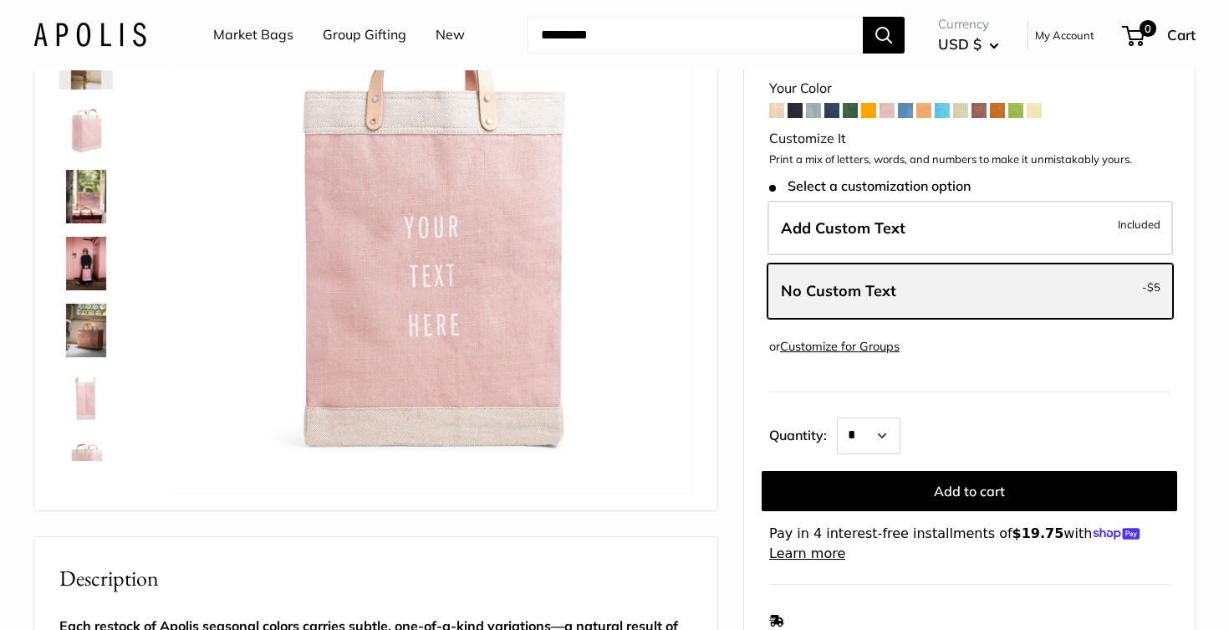
scroll to position [171, 0]
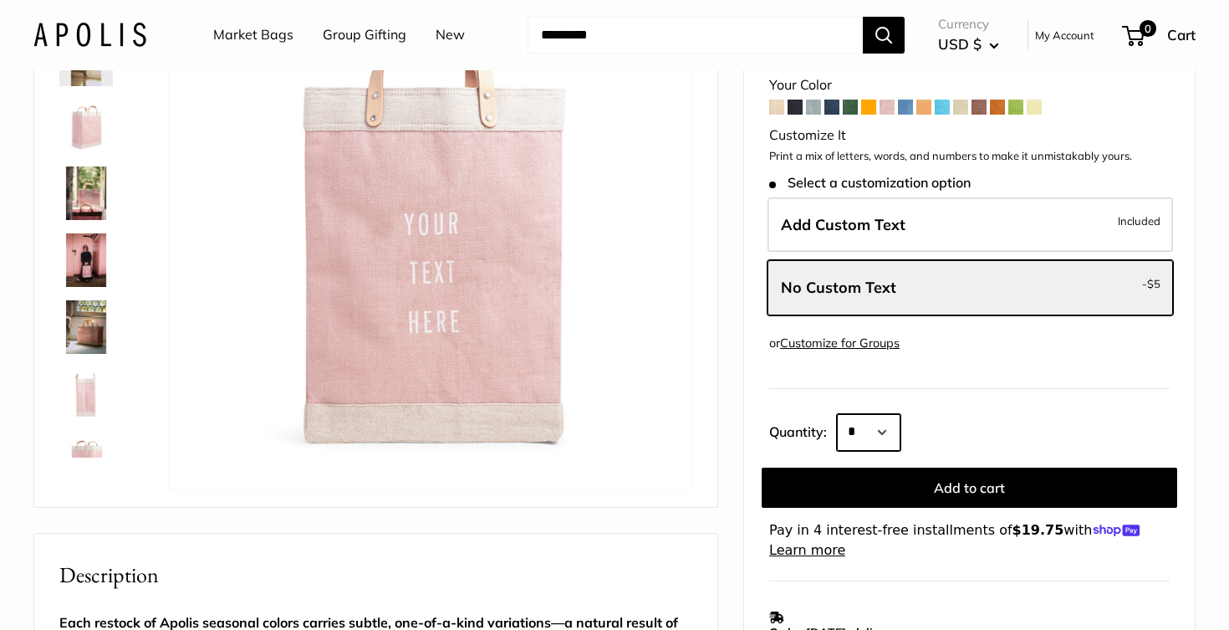
click at [895, 418] on select "* * * * * * * * * *** *** *** *** *** *** *** *** *** *** *** *** *** *** *** *…" at bounding box center [869, 432] width 64 height 37
select select "*"
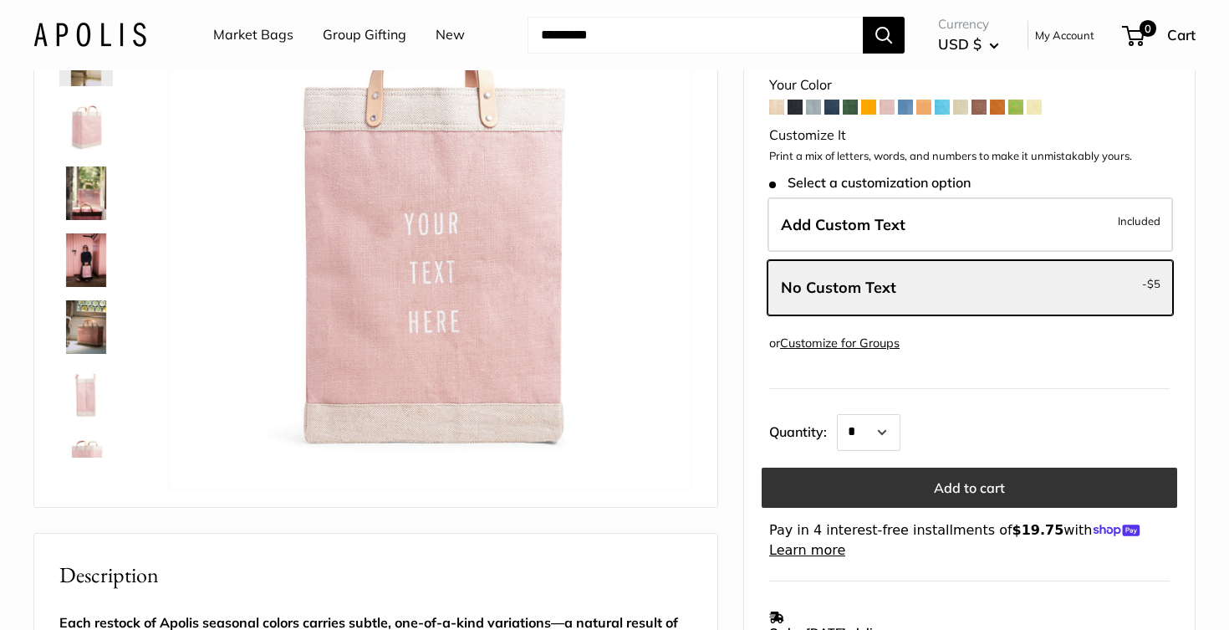
click at [962, 487] on button "Add to cart" at bounding box center [970, 487] width 416 height 40
